Goal: Find specific page/section: Find specific page/section

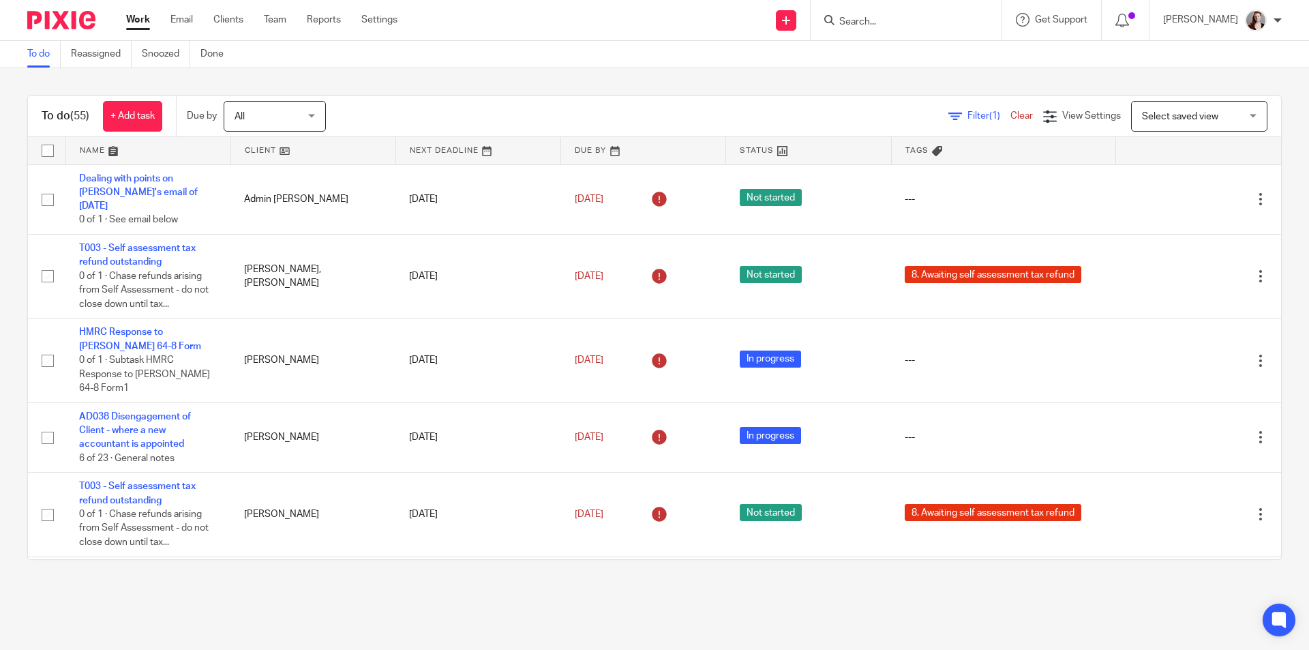
scroll to position [2045, 0]
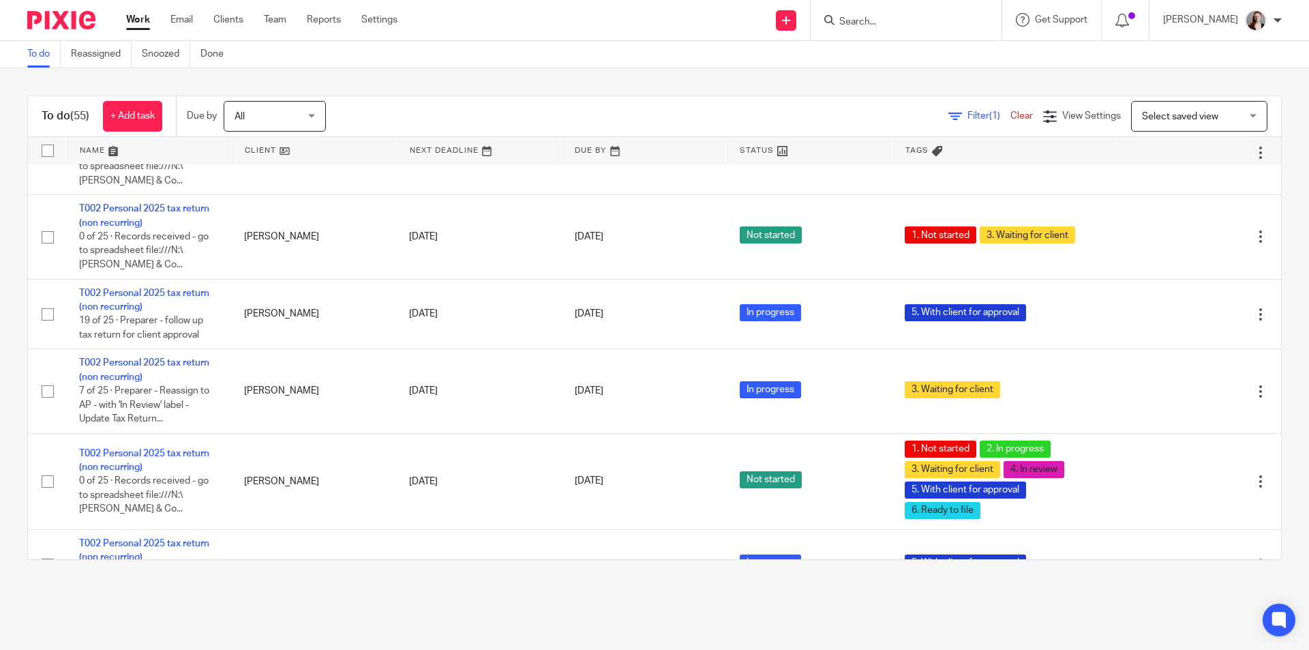
click at [933, 19] on input "Search" at bounding box center [899, 22] width 123 height 12
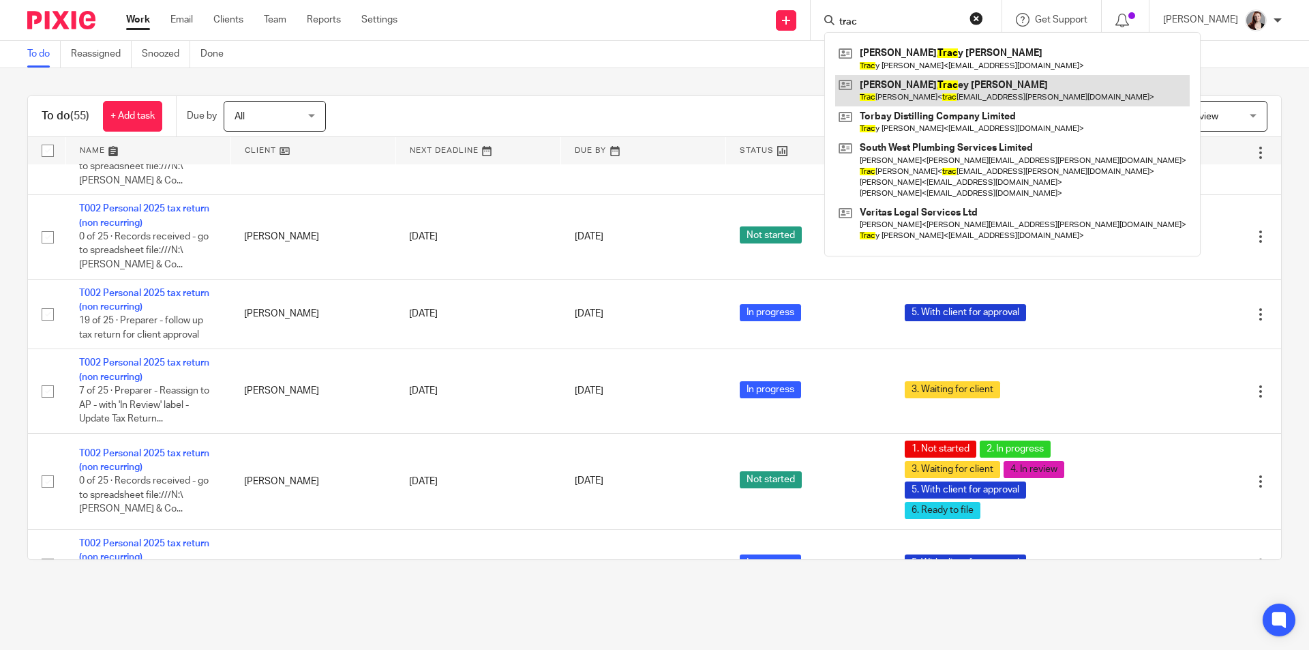
type input "trac"
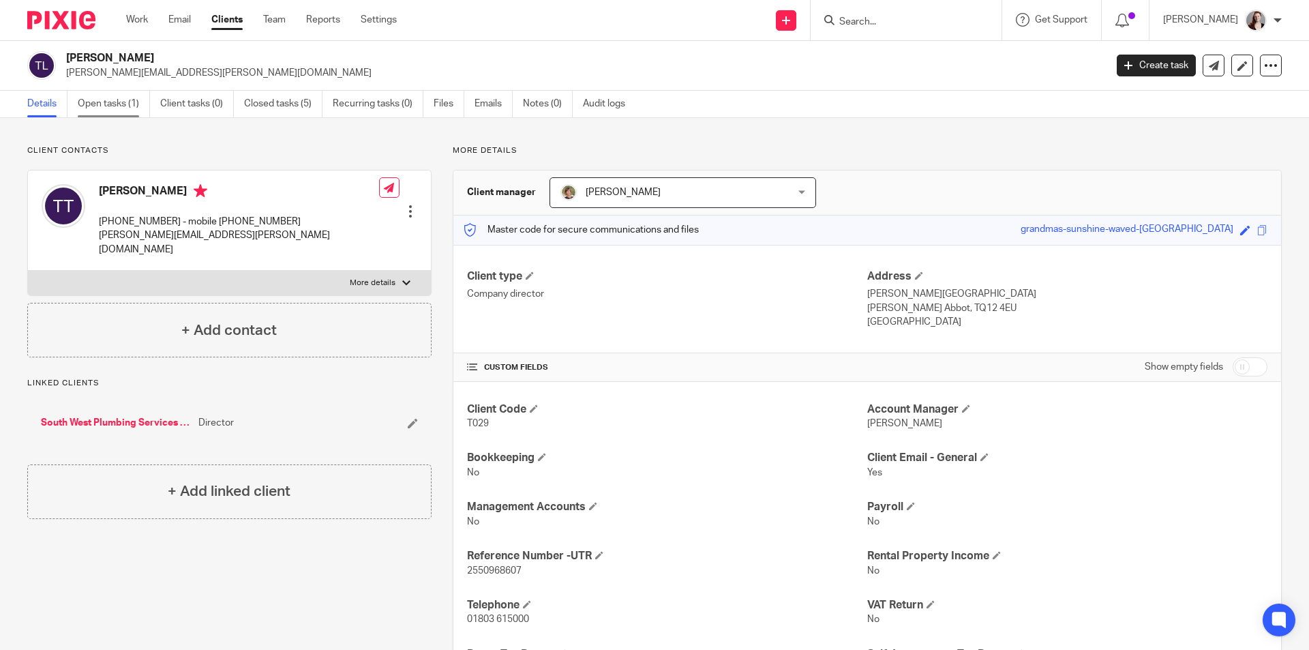
click at [110, 109] on link "Open tasks (1)" at bounding box center [114, 104] width 72 height 27
